Goal: Information Seeking & Learning: Learn about a topic

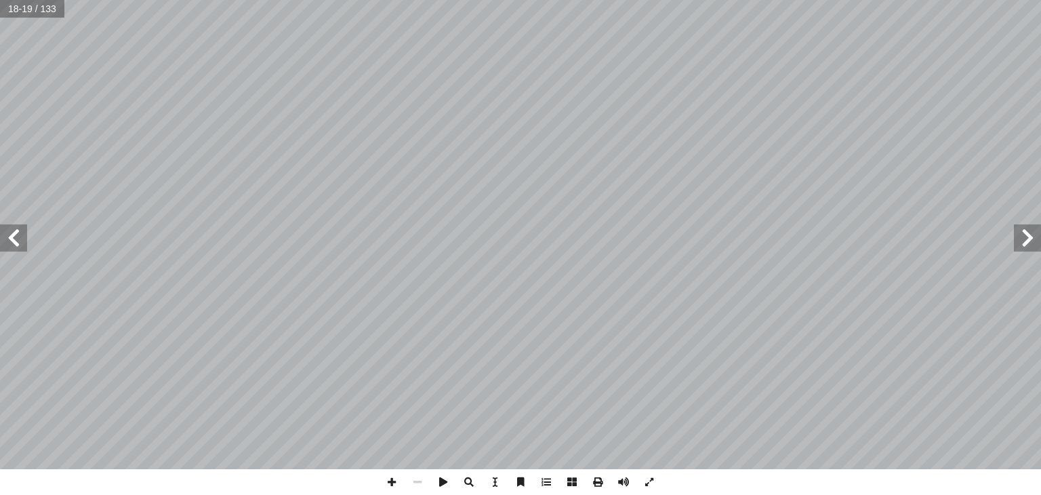
click at [1040, 229] on span at bounding box center [1027, 237] width 27 height 27
drag, startPoint x: 1040, startPoint y: 229, endPoint x: 1020, endPoint y: 242, distance: 23.5
click at [1020, 242] on span at bounding box center [1027, 237] width 27 height 27
click at [20, 247] on span at bounding box center [13, 237] width 27 height 27
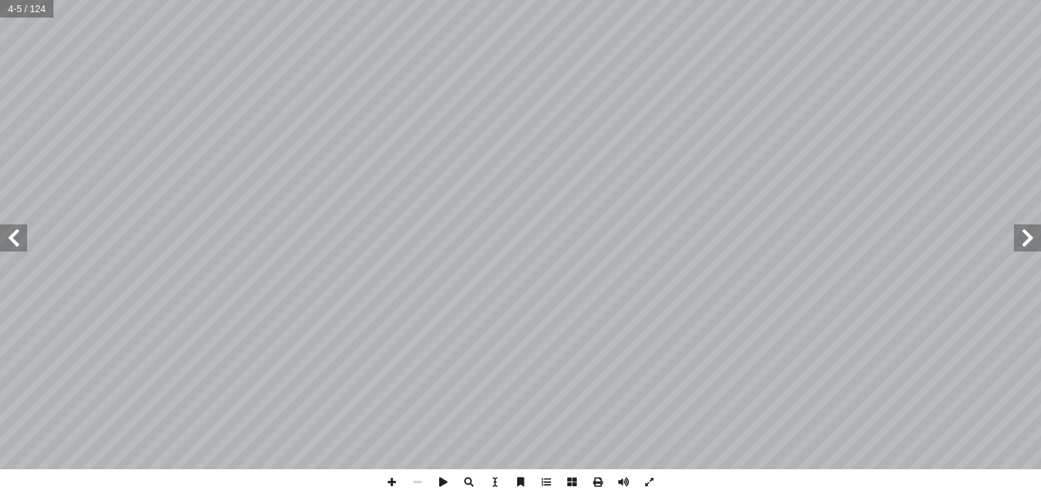
click at [15, 243] on span at bounding box center [13, 237] width 27 height 27
click at [12, 234] on span at bounding box center [13, 237] width 27 height 27
click at [14, 233] on span at bounding box center [13, 237] width 27 height 27
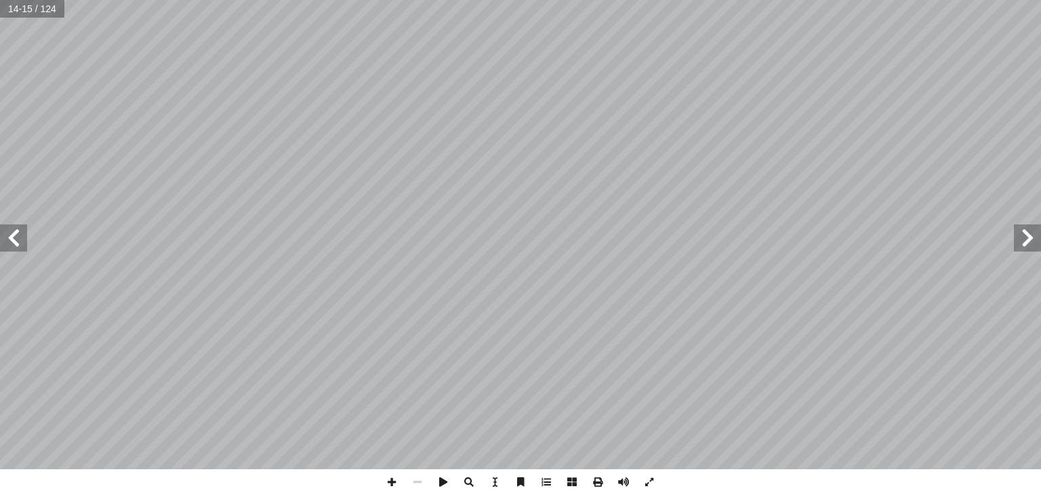
click at [14, 233] on span at bounding box center [13, 237] width 27 height 27
click at [568, 480] on span at bounding box center [572, 482] width 26 height 26
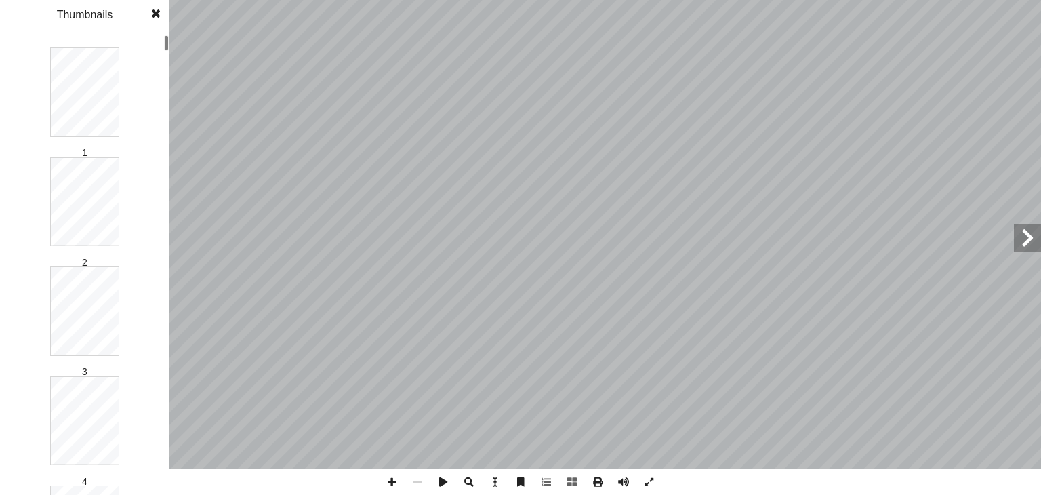
click at [1032, 249] on span at bounding box center [1027, 237] width 27 height 27
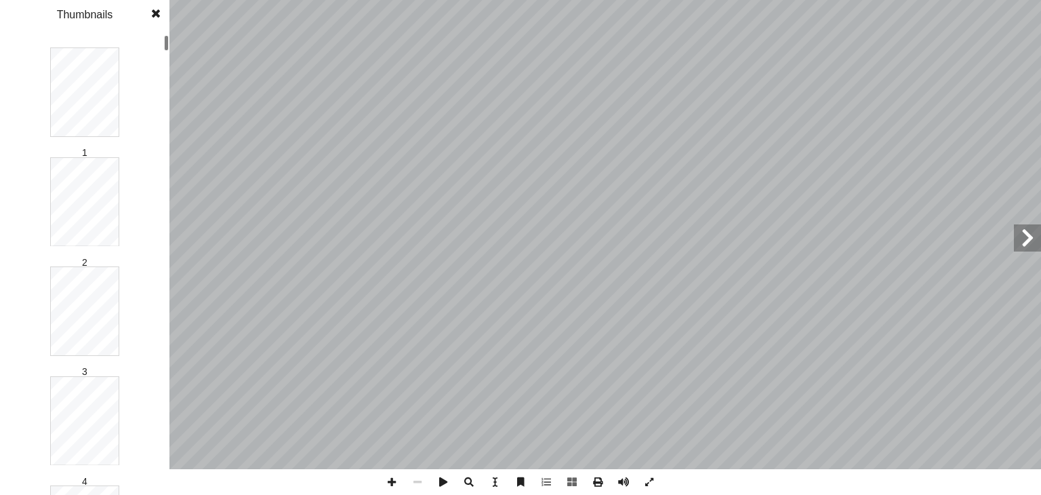
click at [1032, 249] on span at bounding box center [1027, 237] width 27 height 27
click at [390, 478] on span at bounding box center [392, 482] width 26 height 26
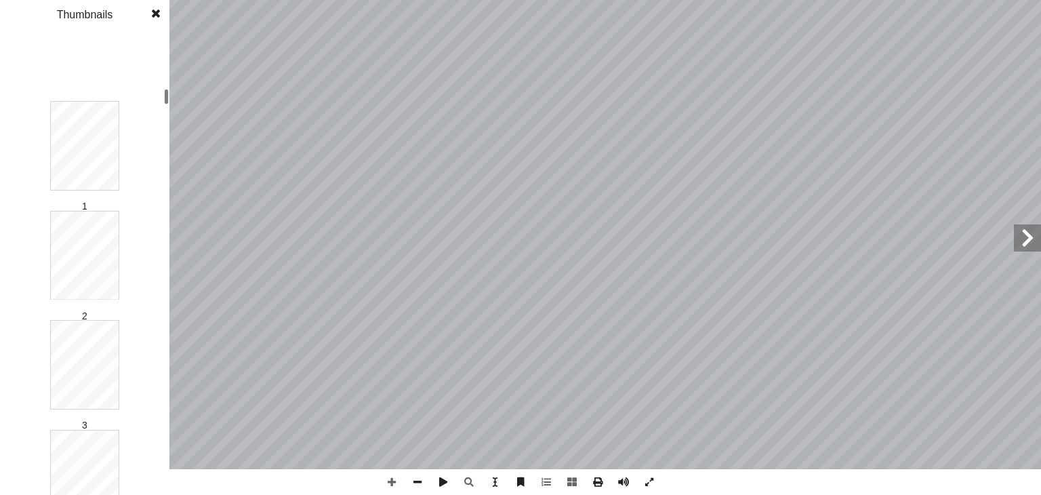
click at [165, 96] on div at bounding box center [166, 97] width 5 height 16
click at [174, 288] on div "مــقــدمــة ــة، ومنهــا ّ ت المعرفــة العلميــة كاف � نعيــش فــي عالــم متطــ…" at bounding box center [520, 247] width 1041 height 495
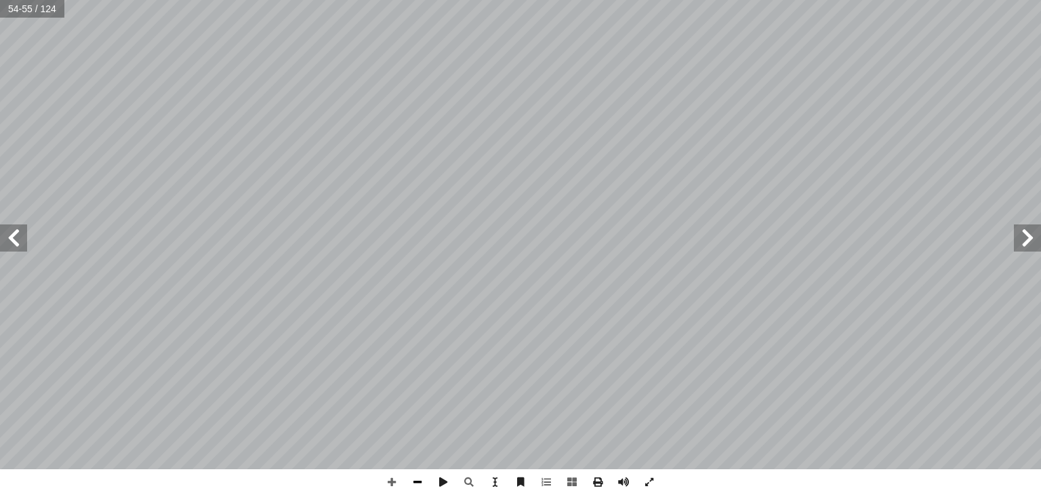
click at [415, 482] on span at bounding box center [417, 482] width 26 height 26
click at [11, 250] on span at bounding box center [13, 237] width 27 height 27
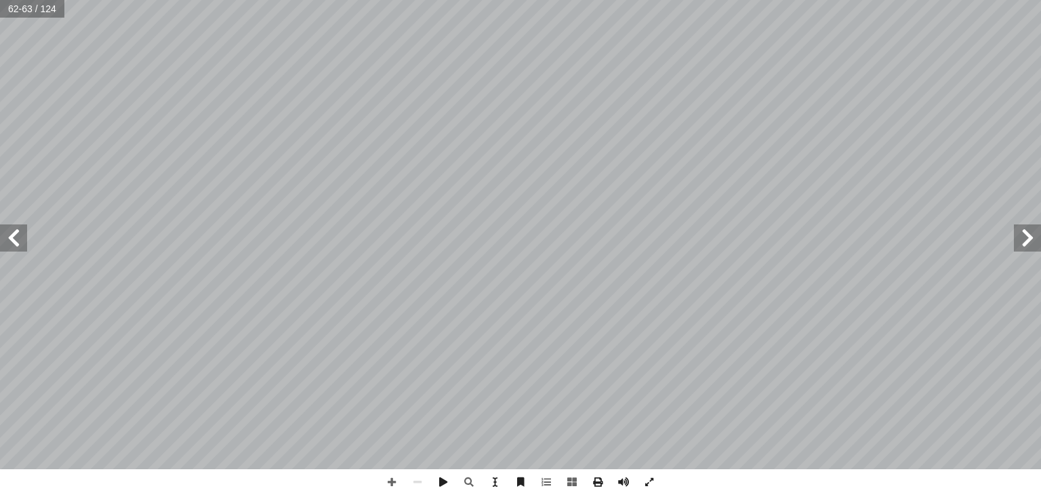
click at [11, 250] on span at bounding box center [13, 237] width 27 height 27
click at [388, 482] on span at bounding box center [392, 482] width 26 height 26
